Goal: Task Accomplishment & Management: Complete application form

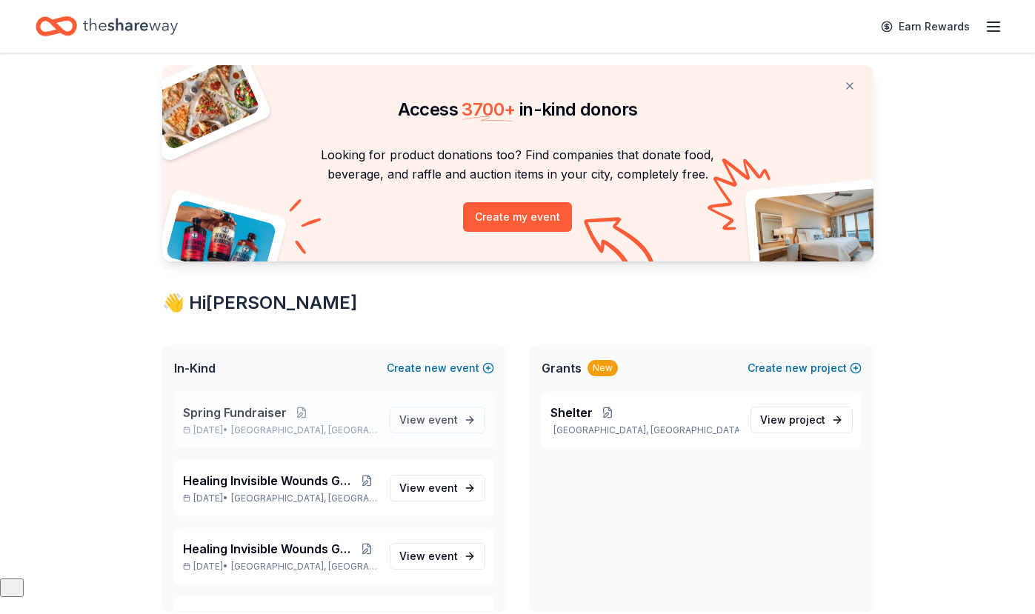
click at [250, 426] on p "[DATE] • [GEOGRAPHIC_DATA], [GEOGRAPHIC_DATA]" at bounding box center [280, 430] width 195 height 12
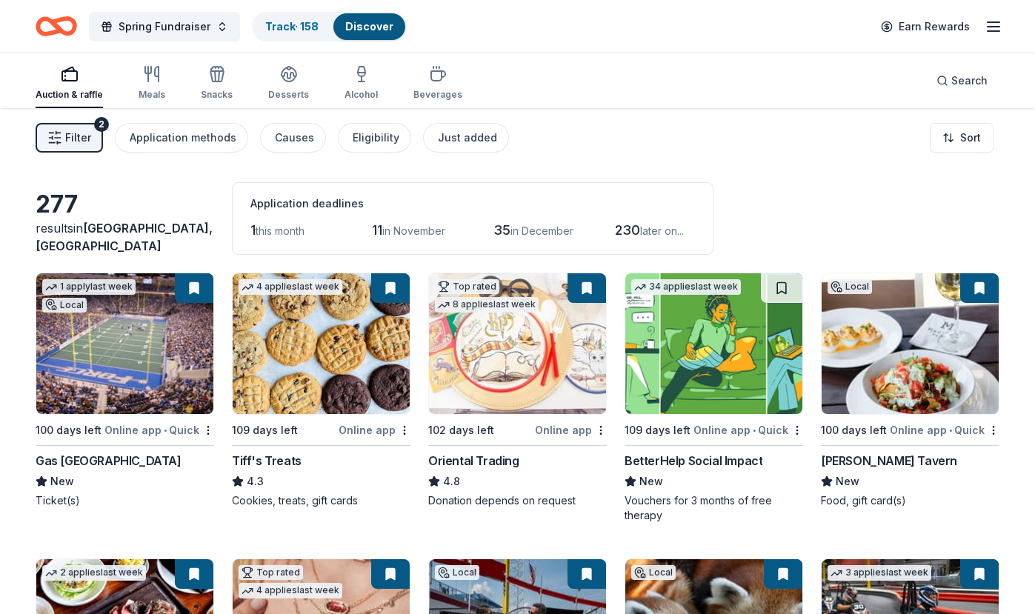
click at [662, 104] on div "Auction & raffle Meals Snacks Desserts Alcohol Beverages Search" at bounding box center [518, 80] width 964 height 55
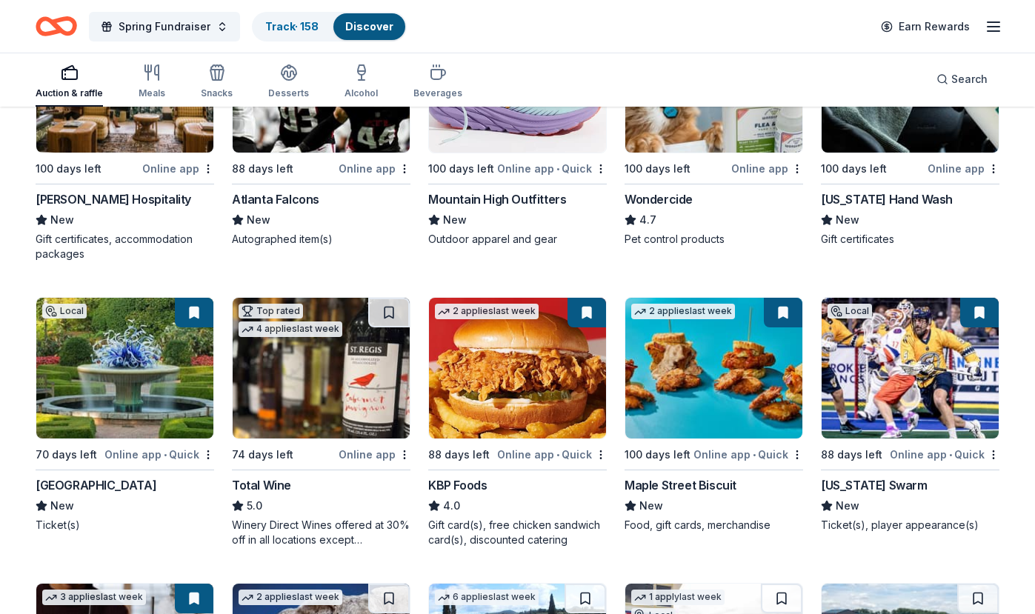
scroll to position [1121, 0]
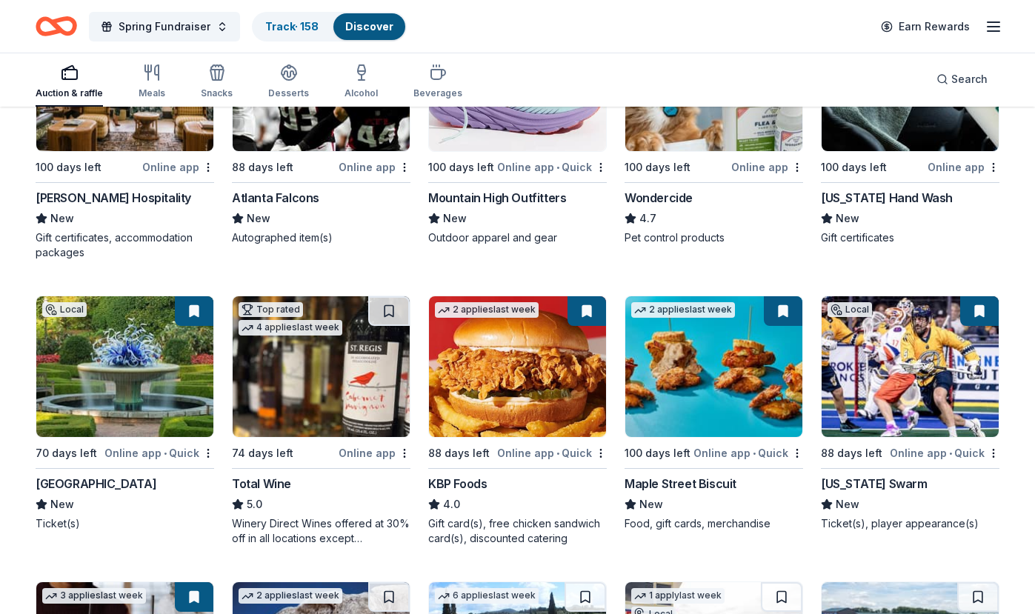
click at [97, 390] on img at bounding box center [124, 366] width 177 height 141
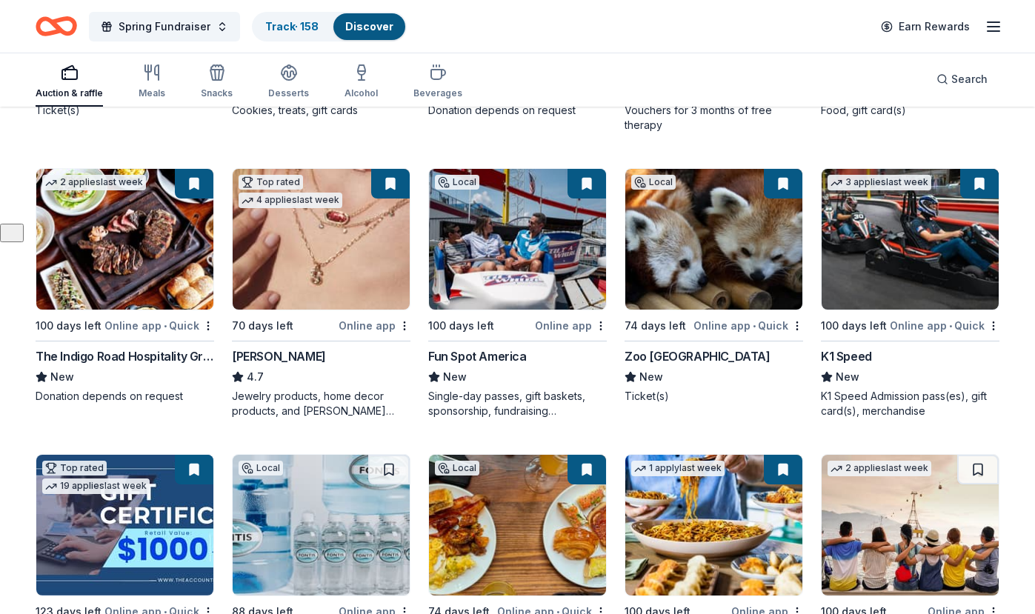
scroll to position [391, 0]
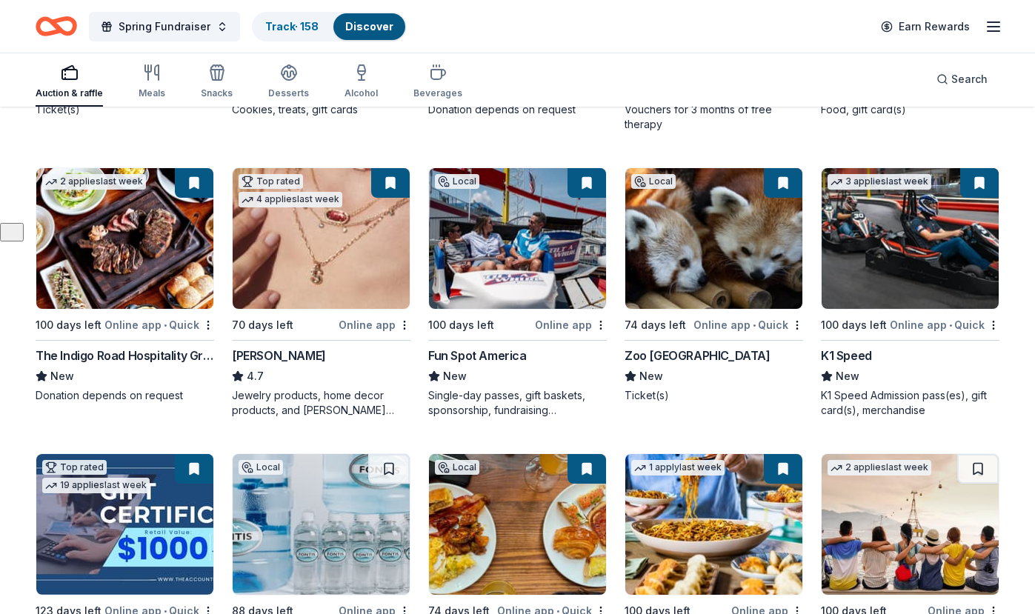
click at [589, 9] on div "Spring Fundraiser Track · 158 Discover Earn Rewards" at bounding box center [518, 26] width 964 height 35
click at [216, 30] on button "Spring Fundraiser" at bounding box center [164, 27] width 151 height 30
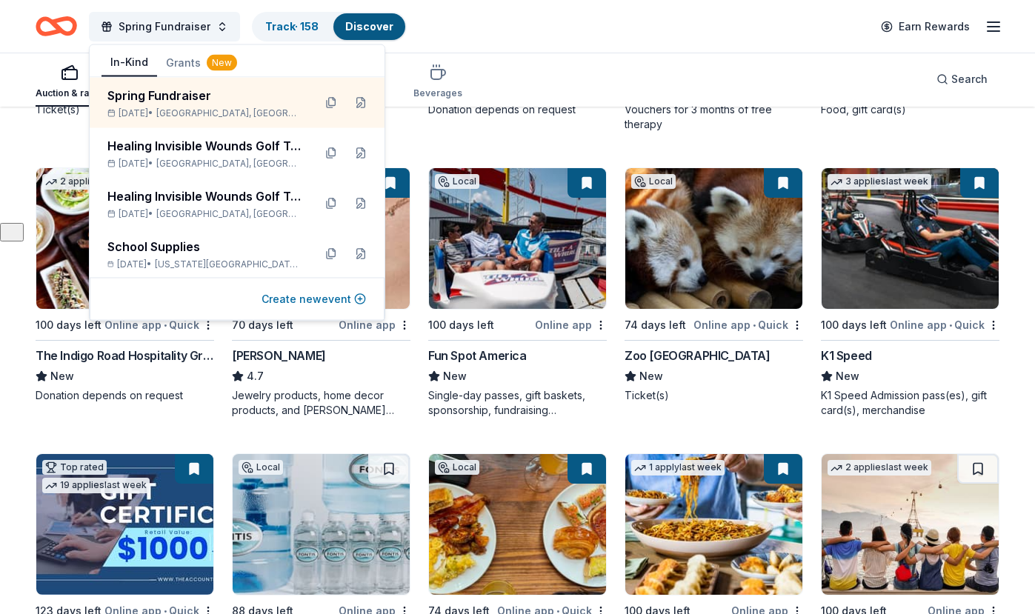
click at [307, 301] on button "Create new event" at bounding box center [313, 299] width 104 height 18
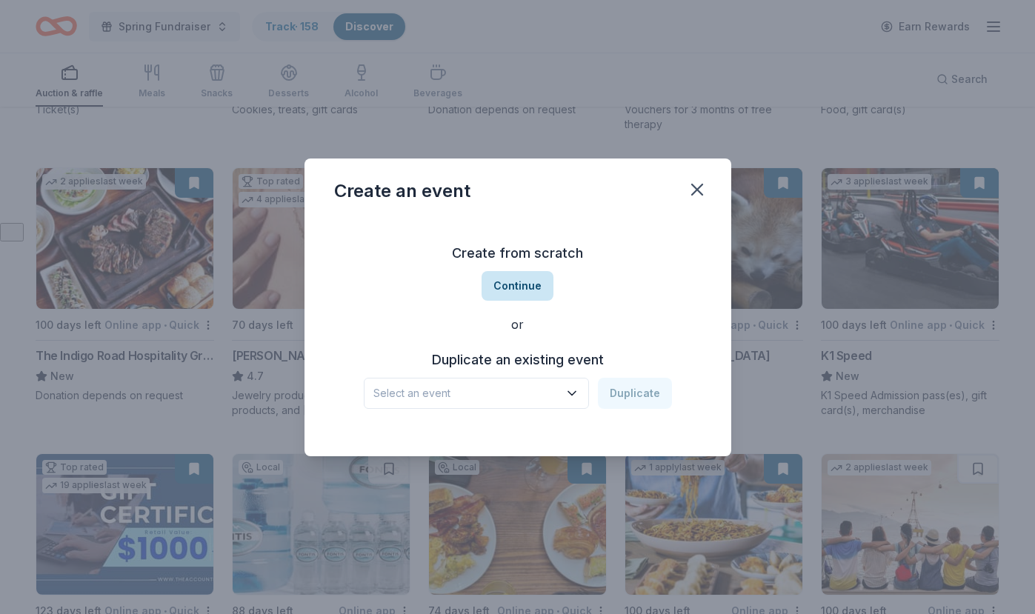
click at [507, 278] on button "Continue" at bounding box center [518, 286] width 72 height 30
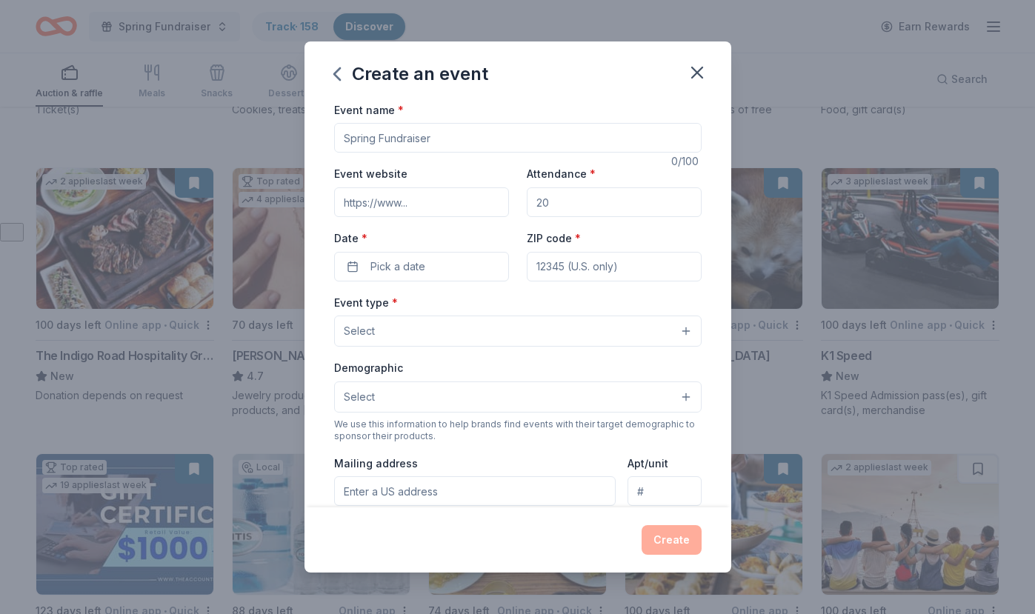
drag, startPoint x: 456, startPoint y: 137, endPoint x: 344, endPoint y: 137, distance: 111.9
click at [343, 136] on input "Event name *" at bounding box center [517, 138] width 367 height 30
type input "School Fundraiser"
click at [569, 203] on input "Attendance *" at bounding box center [614, 202] width 175 height 30
type input "200"
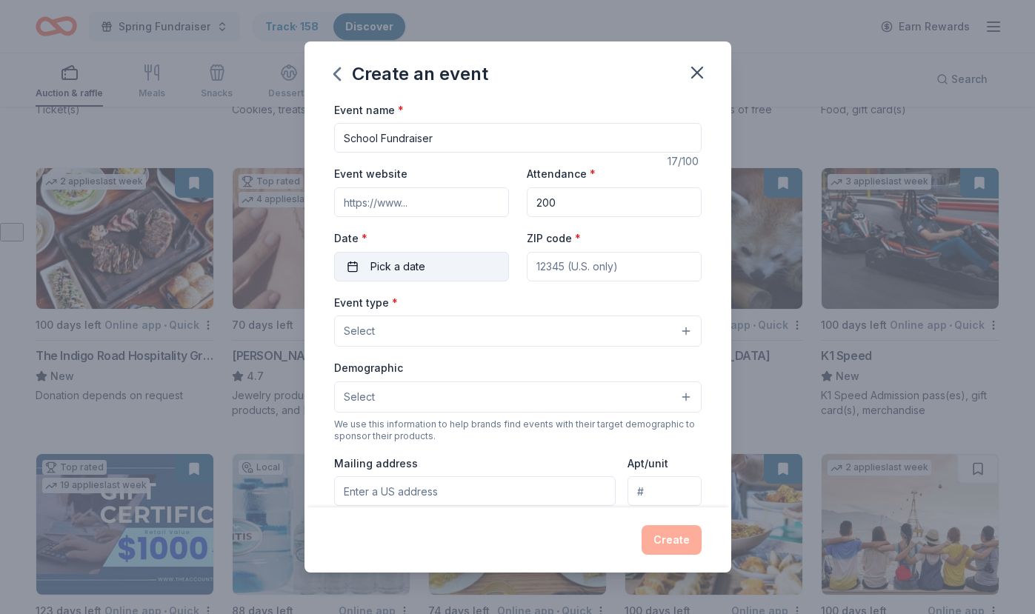
click at [350, 259] on button "Pick a date" at bounding box center [421, 267] width 175 height 30
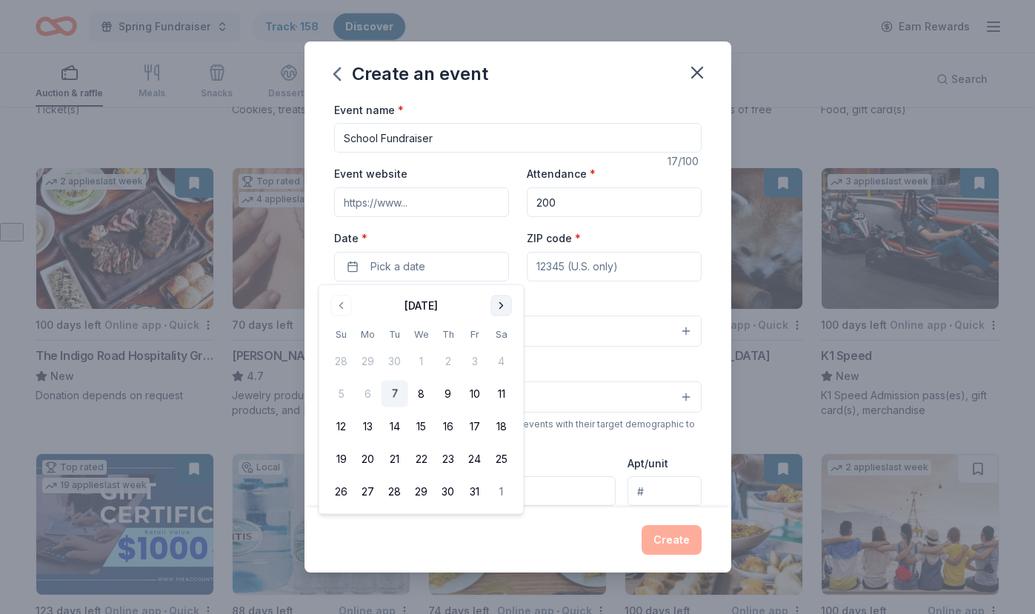
click at [499, 303] on button "Go to next month" at bounding box center [501, 306] width 21 height 21
click at [422, 391] on button "10" at bounding box center [421, 394] width 27 height 27
click at [573, 267] on input "ZIP code *" at bounding box center [614, 267] width 175 height 30
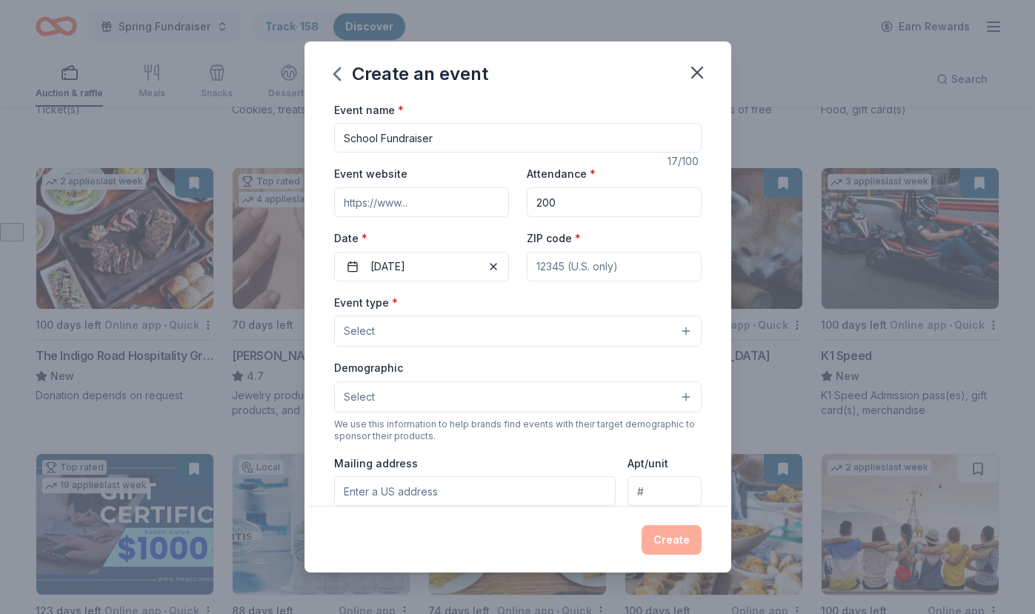
click at [584, 268] on input "ZIP code *" at bounding box center [614, 267] width 175 height 30
click at [554, 270] on input "ZIP code *" at bounding box center [614, 267] width 175 height 30
click at [594, 270] on input "ZIP code *" at bounding box center [614, 267] width 175 height 30
type input "64124"
type input "[STREET_ADDRESS][PERSON_NAME]"
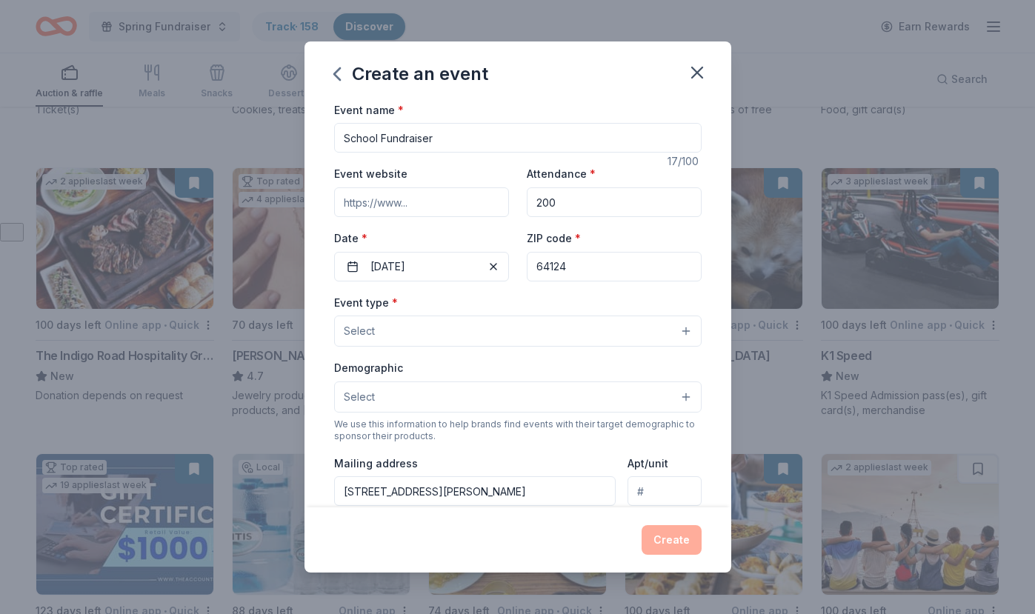
click at [424, 339] on button "Select" at bounding box center [517, 331] width 367 height 31
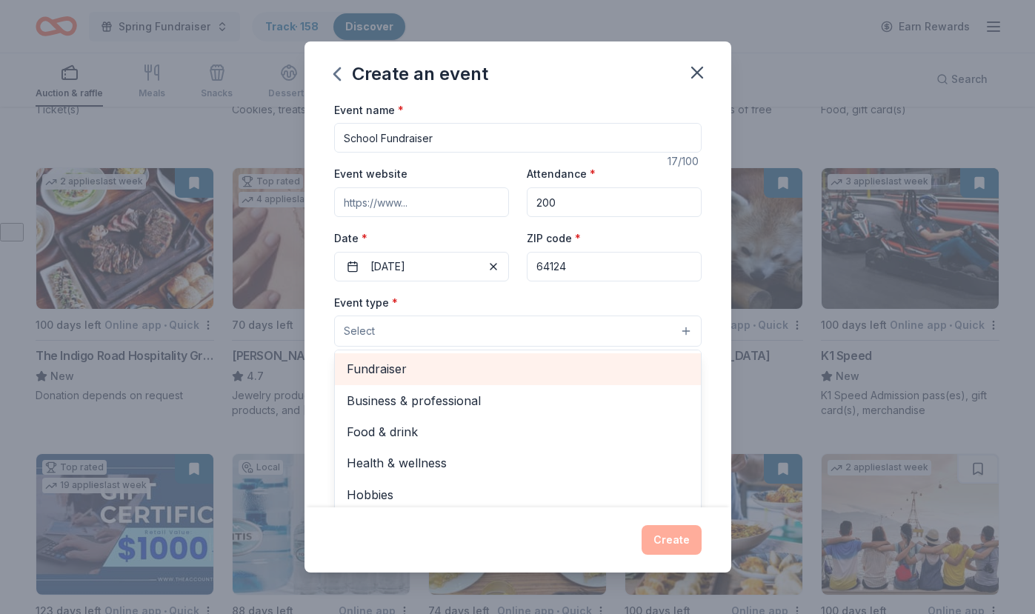
click at [395, 364] on span "Fundraiser" at bounding box center [518, 368] width 342 height 19
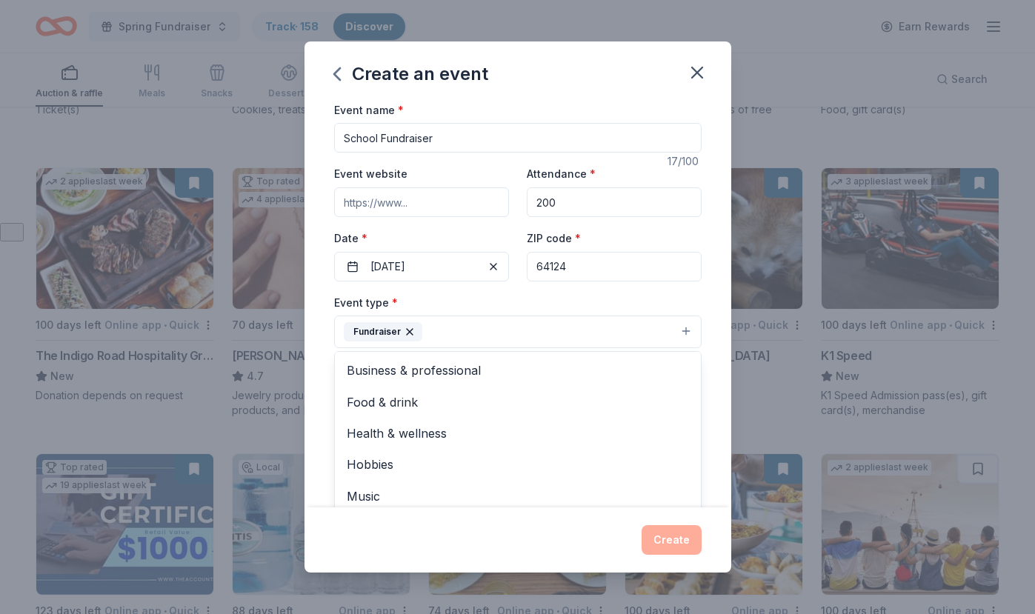
click at [307, 402] on div "Event name * School Fundraiser 17 /100 Event website Attendance * 200 Date * [D…" at bounding box center [517, 304] width 427 height 407
click at [412, 394] on button "Select" at bounding box center [517, 398] width 367 height 31
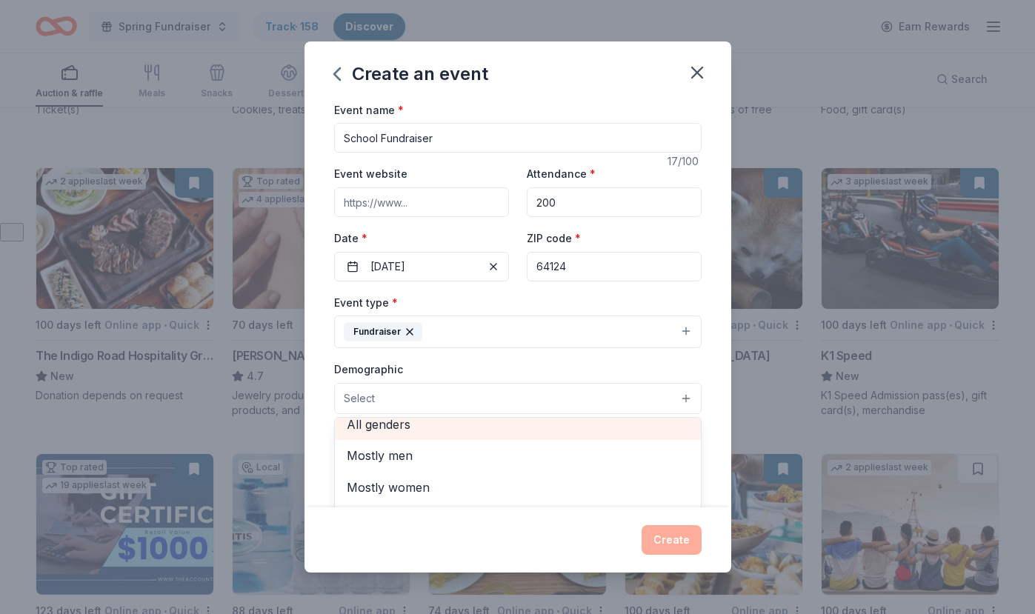
click at [394, 422] on div "All genders" at bounding box center [518, 424] width 366 height 31
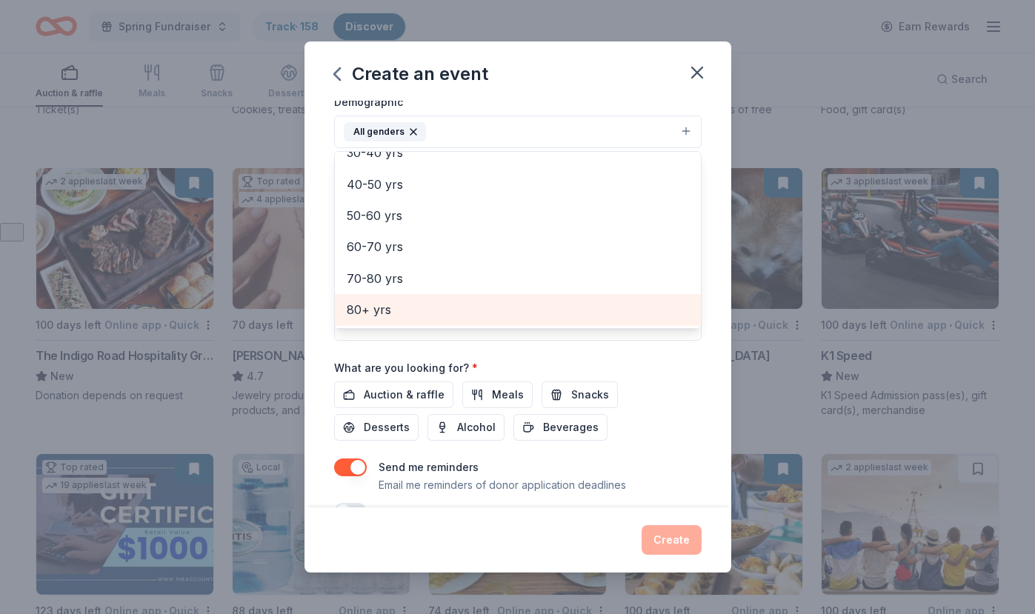
scroll to position [304, 0]
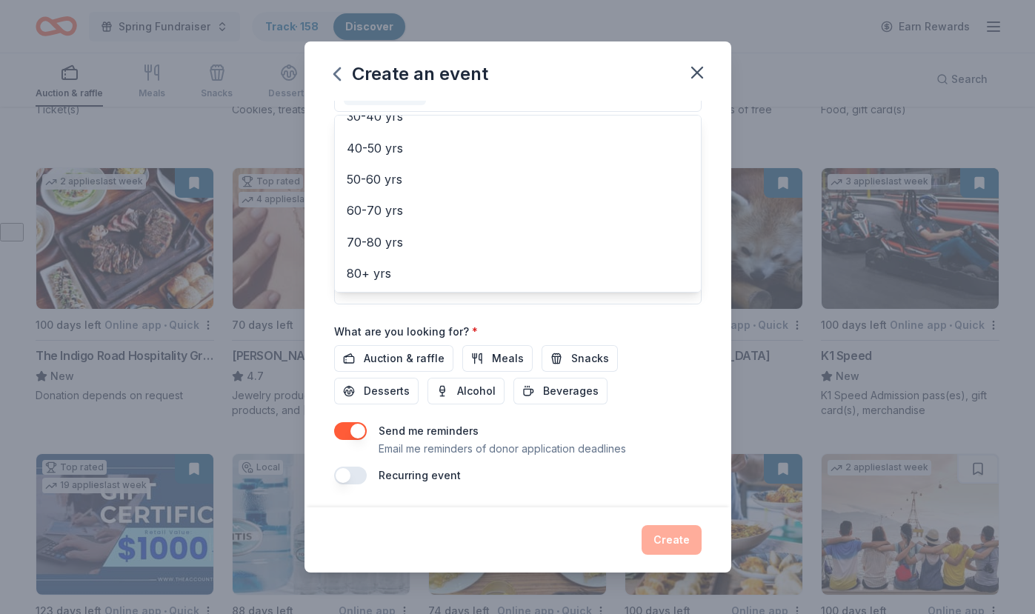
click at [401, 359] on div "Event name * School Fundraiser 17 /100 Event website Attendance * 200 Date * [D…" at bounding box center [517, 140] width 367 height 687
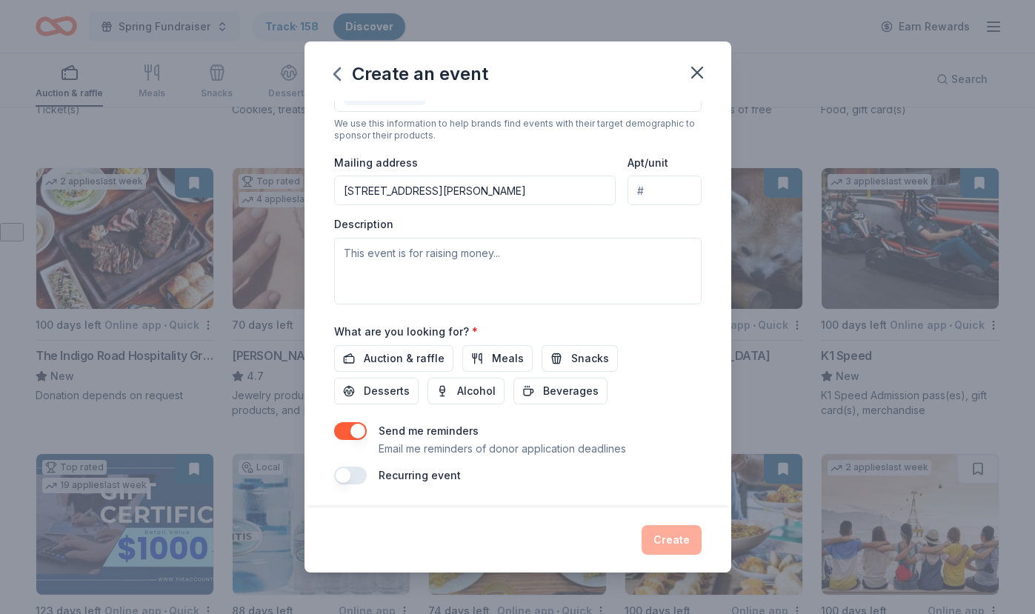
scroll to position [282, 0]
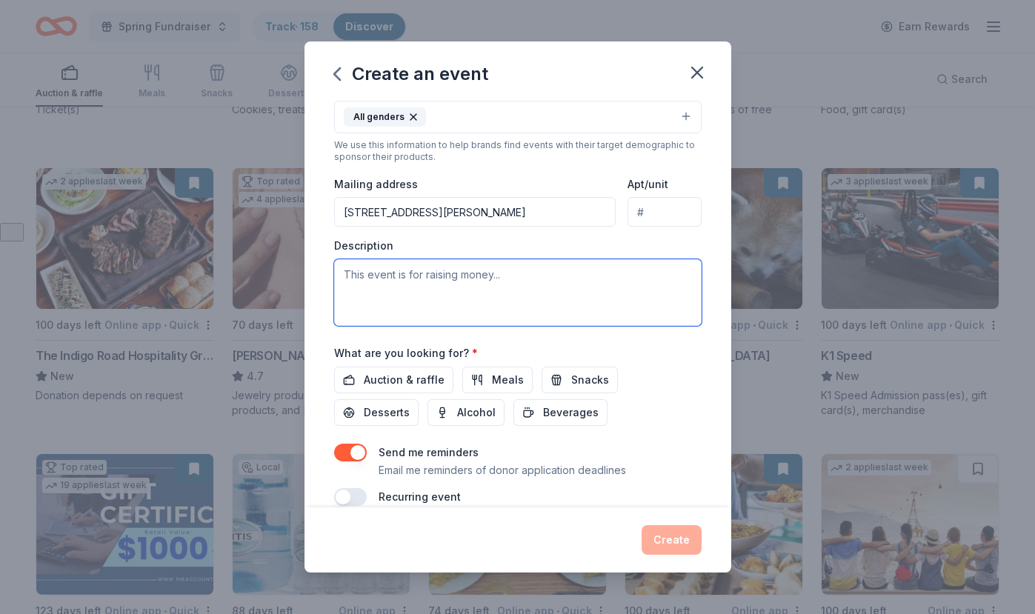
click at [389, 288] on textarea at bounding box center [517, 292] width 367 height 67
type textarea "P"
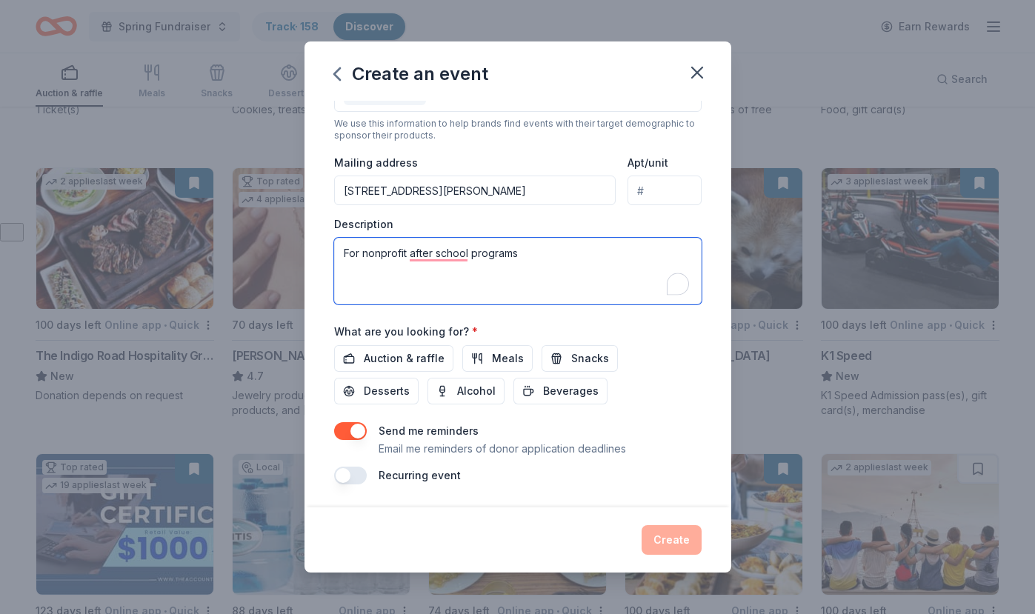
click at [502, 299] on textarea "For nonprofit after school programs" at bounding box center [517, 271] width 367 height 67
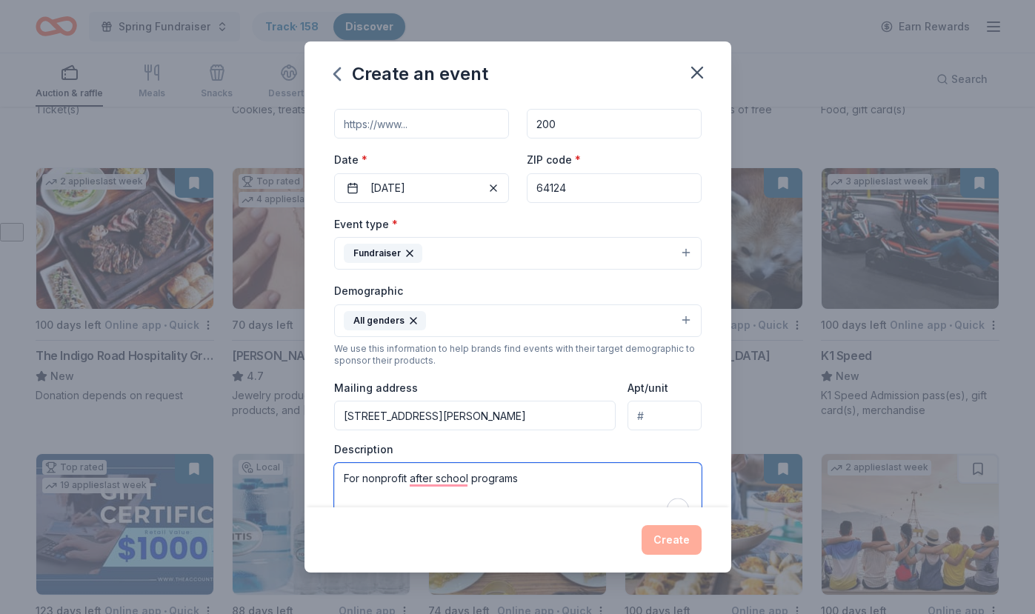
scroll to position [74, 0]
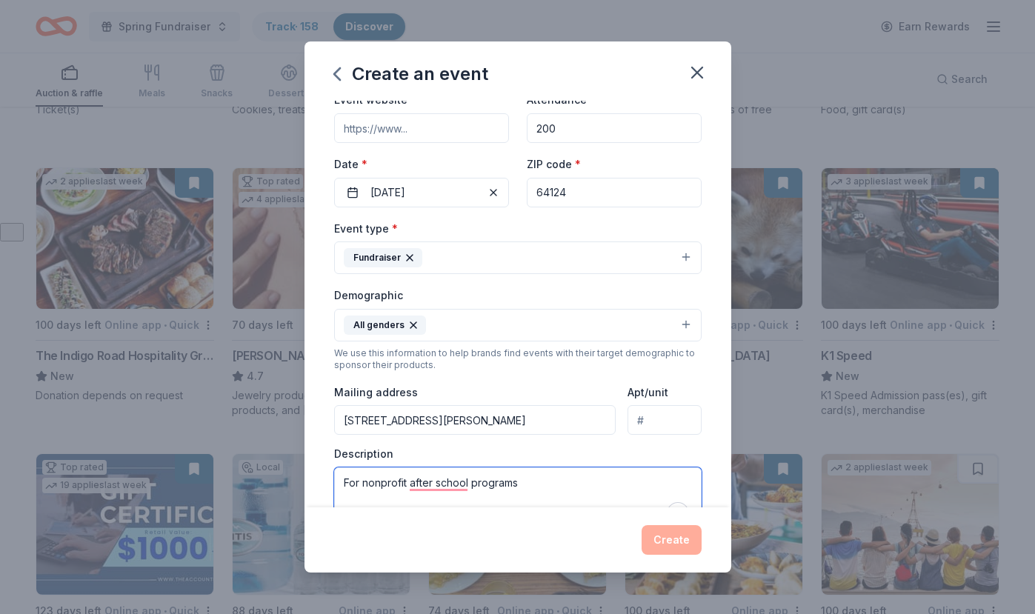
type textarea "For nonprofit after school programs"
drag, startPoint x: 463, startPoint y: 422, endPoint x: 312, endPoint y: 418, distance: 151.2
click at [307, 420] on div "Event name * School Fundraiser 17 /100 Event website Attendance * 200 Date * [D…" at bounding box center [517, 304] width 427 height 407
type input "\"
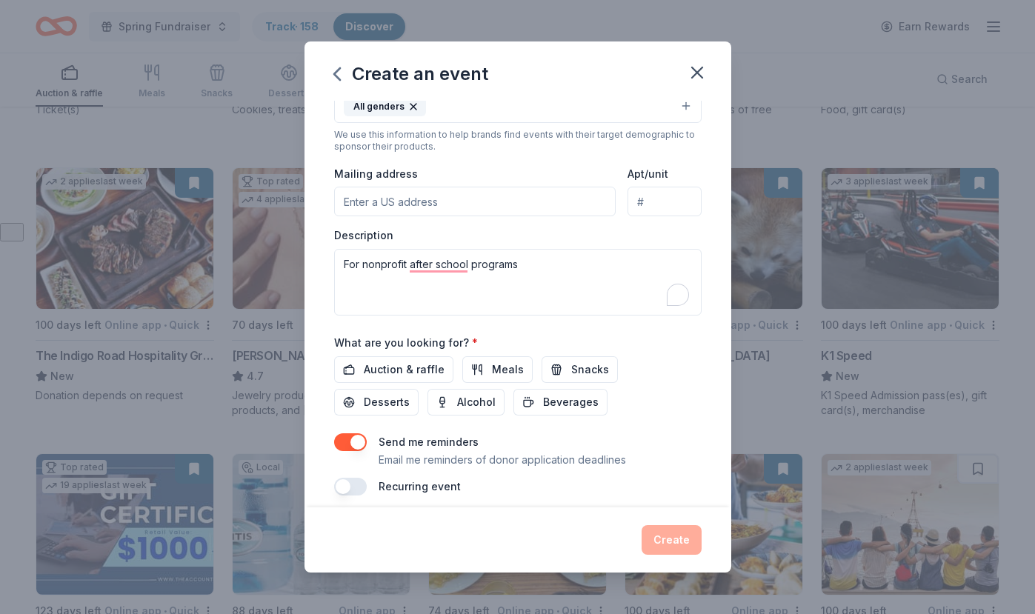
scroll to position [304, 0]
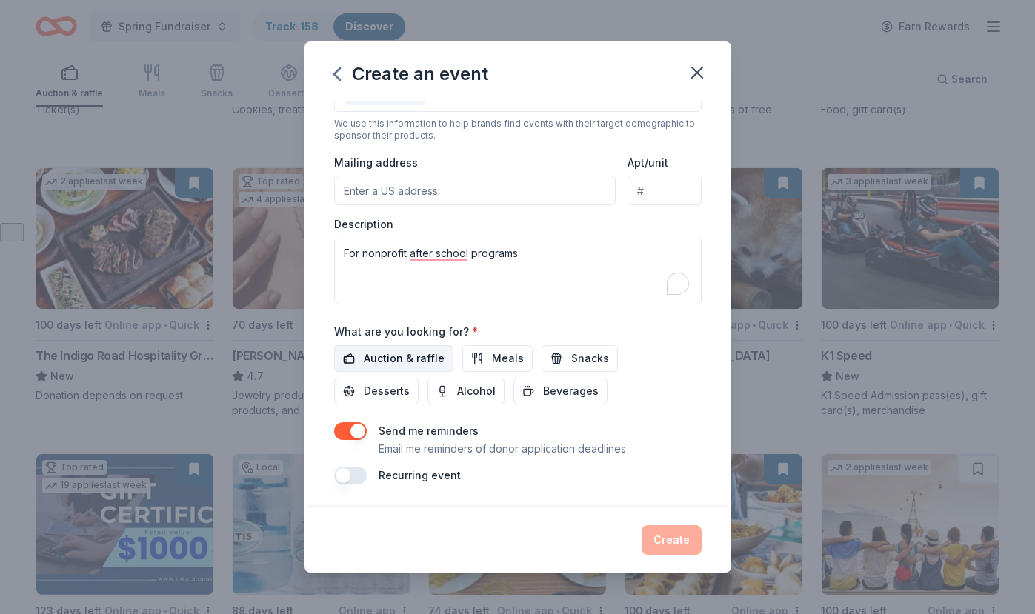
click at [374, 353] on span "Auction & raffle" at bounding box center [404, 359] width 81 height 18
click at [673, 544] on button "Create" at bounding box center [672, 540] width 60 height 30
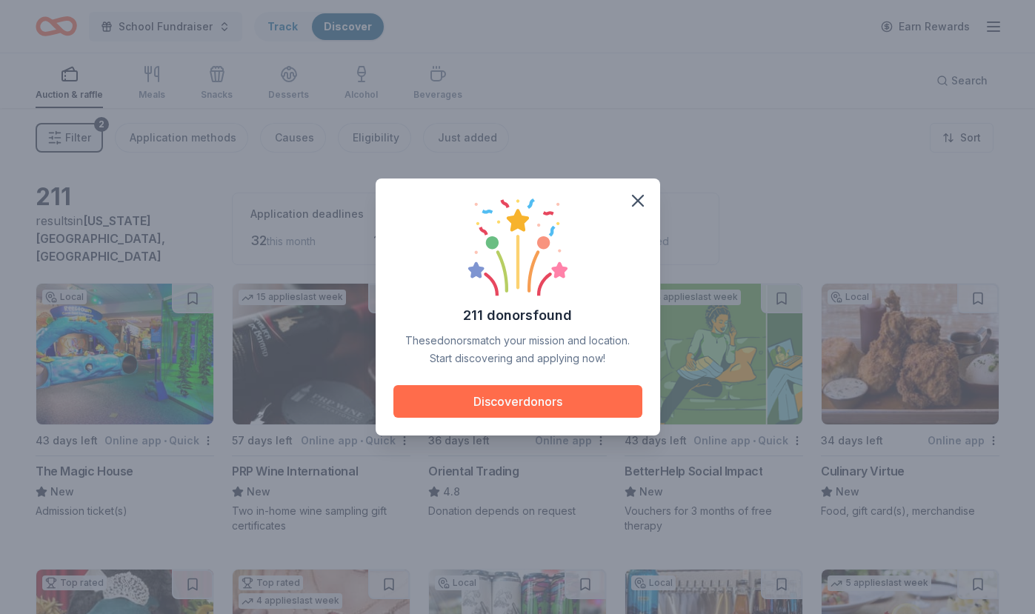
click at [513, 403] on button "Discover donors" at bounding box center [517, 401] width 249 height 33
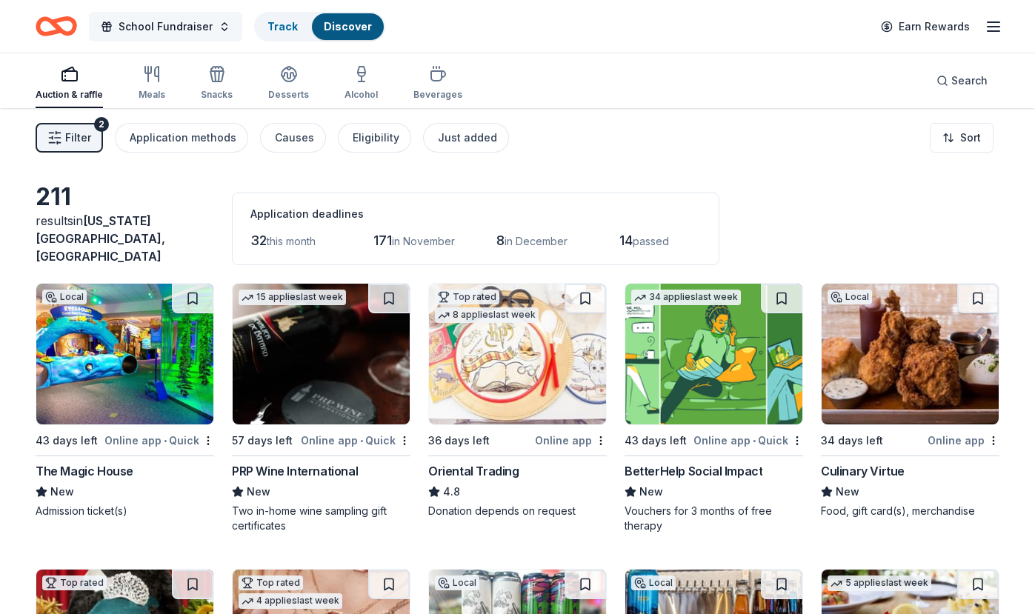
click at [150, 30] on span "School Fundraiser" at bounding box center [166, 27] width 94 height 18
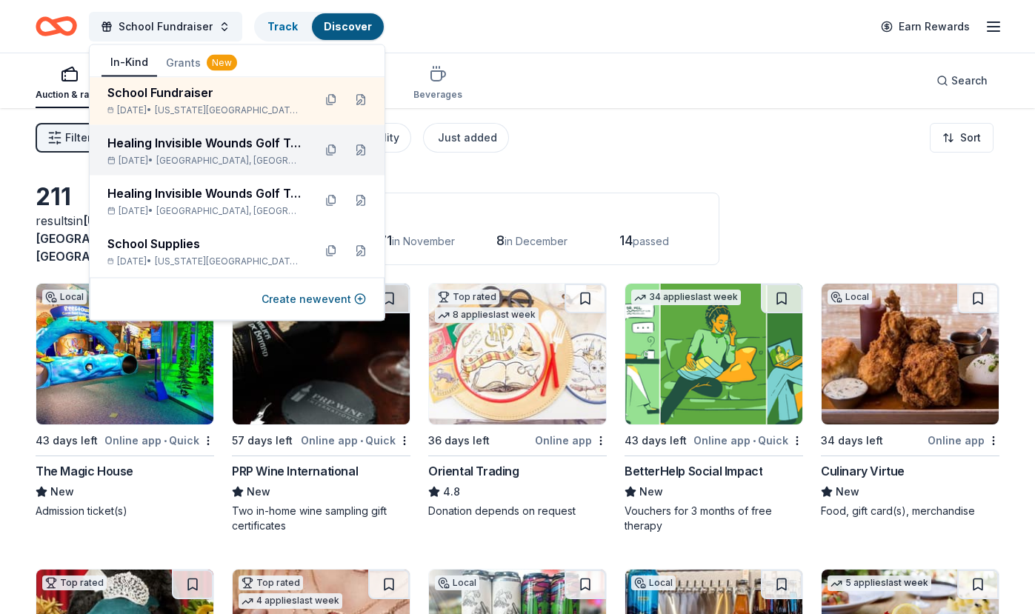
scroll to position [60, 0]
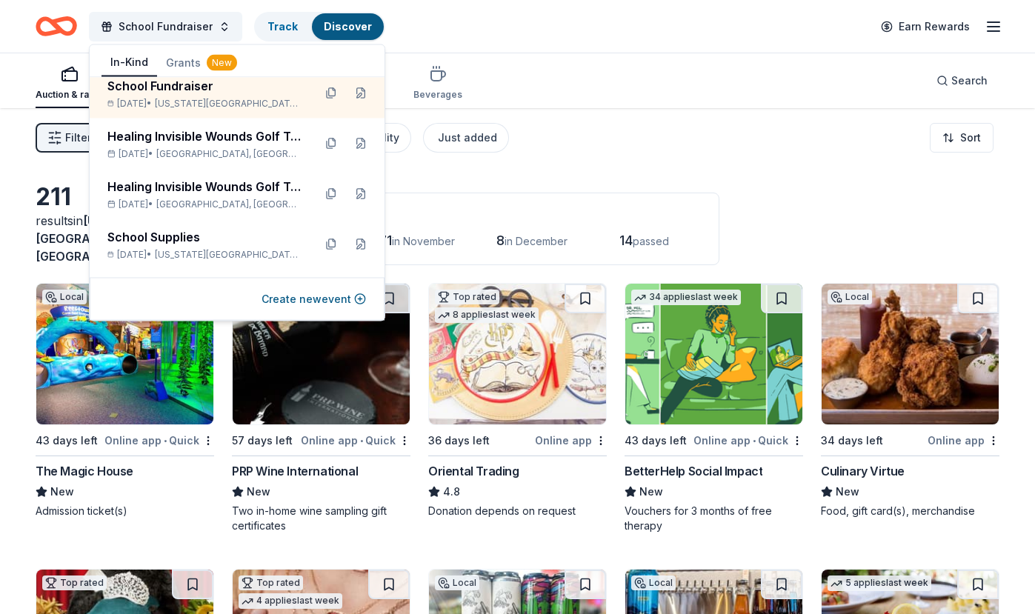
click at [584, 139] on div "Filter 2 Application methods Causes Eligibility Just added Sort" at bounding box center [517, 137] width 1035 height 59
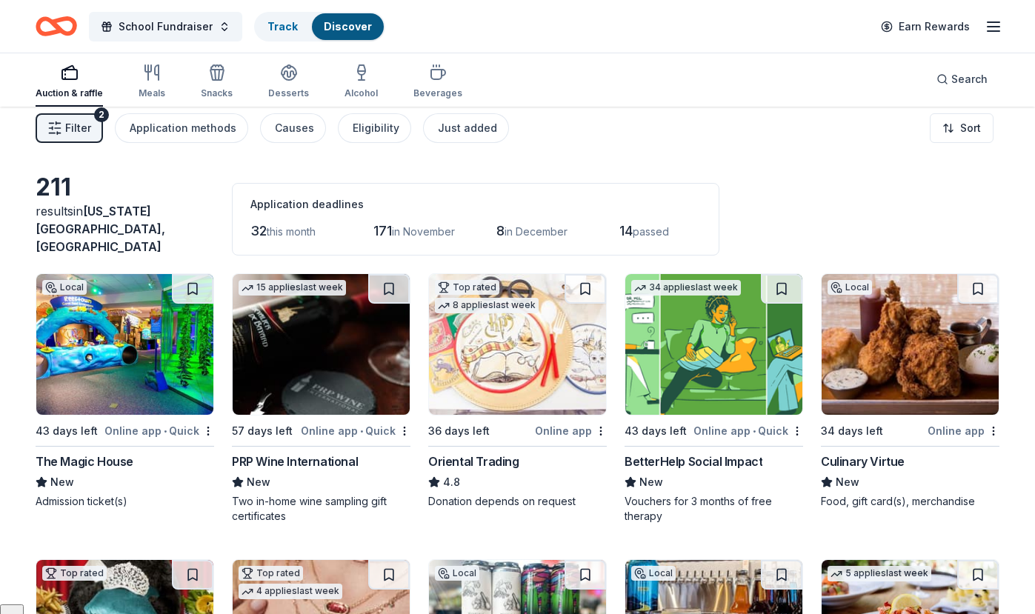
scroll to position [0, 0]
